Goal: Task Accomplishment & Management: Complete application form

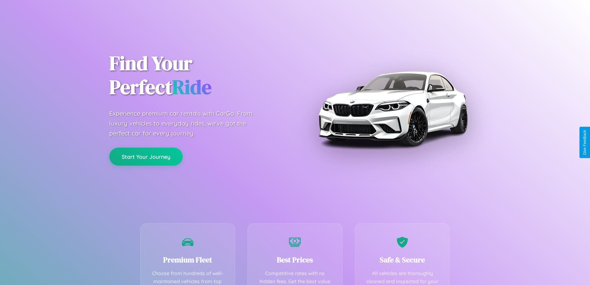
scroll to position [181, 0]
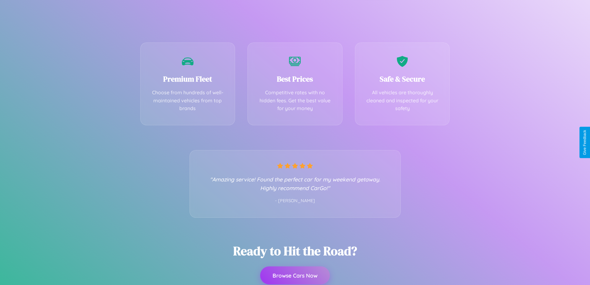
click at [295, 275] on button "Browse Cars Now" at bounding box center [295, 275] width 70 height 18
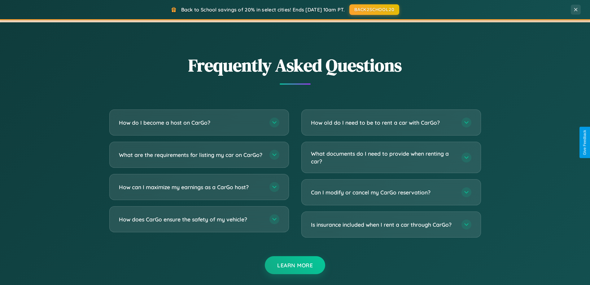
scroll to position [1192, 0]
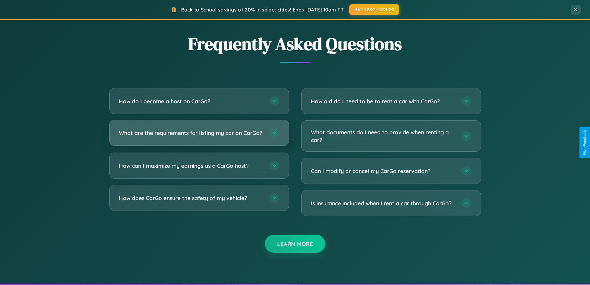
click at [199, 135] on h3 "What are the requirements for listing my car on CarGo?" at bounding box center [191, 133] width 144 height 8
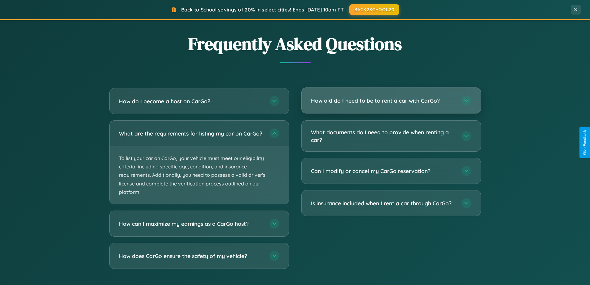
click at [391, 100] on h3 "How old do I need to be to rent a car with CarGo?" at bounding box center [383, 101] width 144 height 8
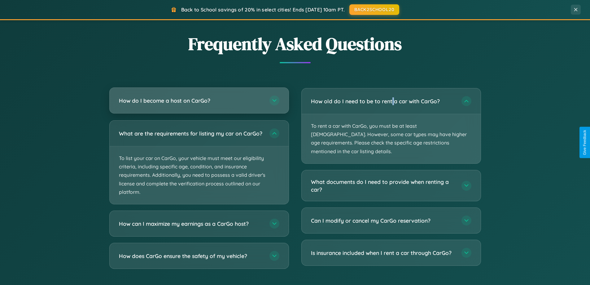
click at [199, 100] on h3 "How do I become a host on CarGo?" at bounding box center [191, 101] width 144 height 8
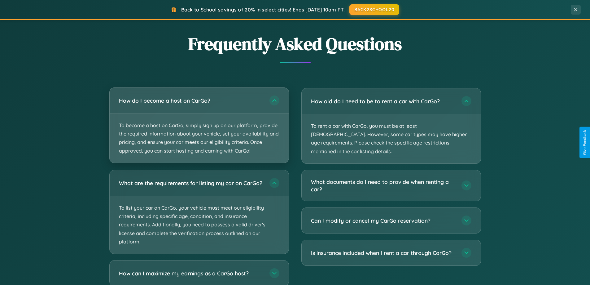
click at [199, 125] on p "To become a host on CarGo, simply sign up on our platform, provide the required…" at bounding box center [199, 137] width 179 height 49
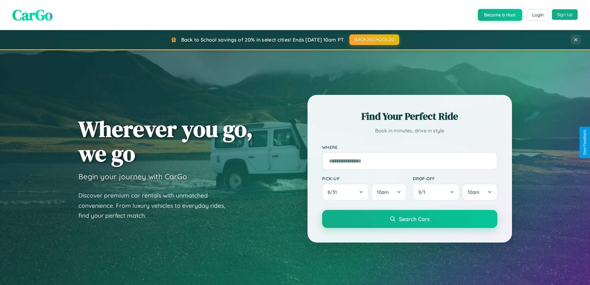
click at [565, 15] on button "Sign Up" at bounding box center [565, 14] width 26 height 11
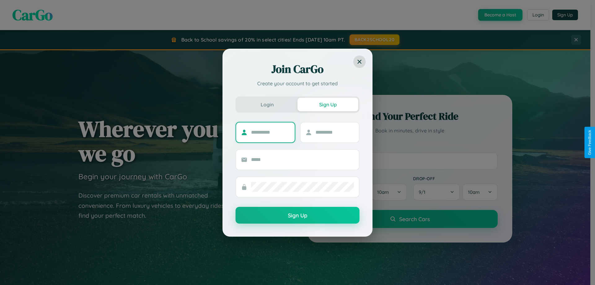
click at [270, 132] on input "text" at bounding box center [270, 132] width 39 height 10
type input "*****"
click at [334, 132] on input "text" at bounding box center [334, 132] width 39 height 10
type input "*****"
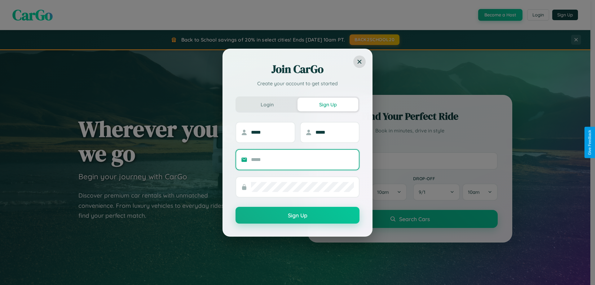
click at [302, 159] on input "text" at bounding box center [302, 160] width 103 height 10
type input "**********"
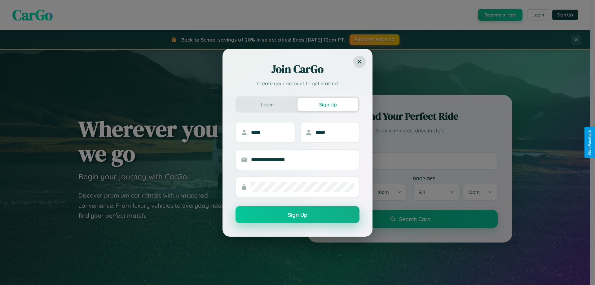
click at [297, 215] on button "Sign Up" at bounding box center [297, 214] width 124 height 17
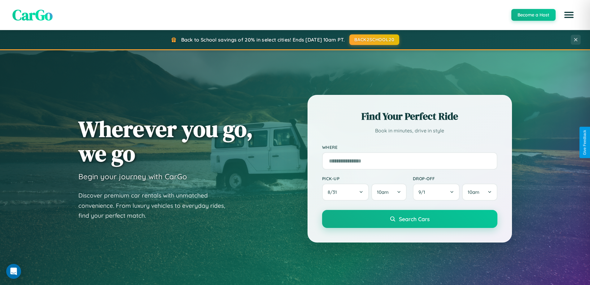
scroll to position [267, 0]
